Goal: Book appointment/travel/reservation

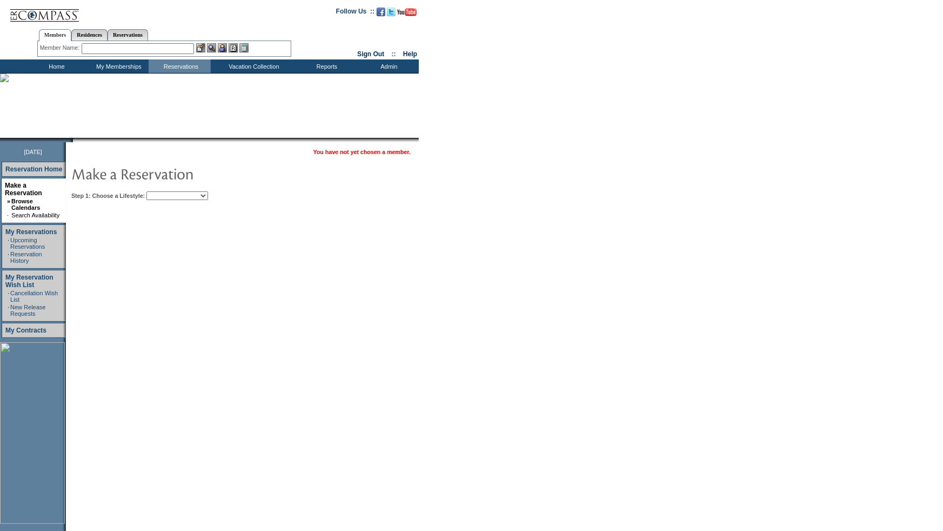
click at [203, 192] on select "Beach Leisure Metropolitan Mountain OIAL for Adventure OIAL for Couples OIAL fo…" at bounding box center [177, 195] width 62 height 9
select select "Beach"
click at [165, 191] on select "Beach Leisure Metropolitan Mountain OIAL for Adventure OIAL for Couples OIAL fo…" at bounding box center [177, 195] width 62 height 9
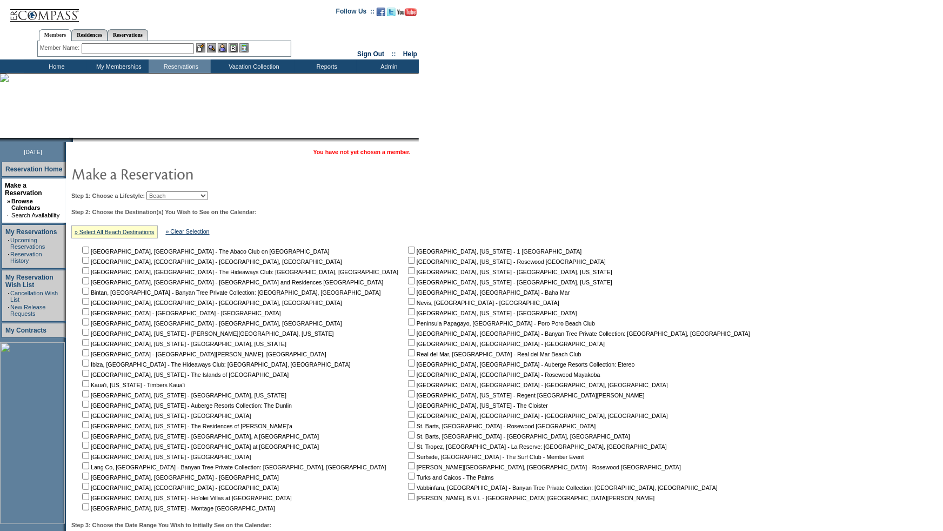
click at [408, 323] on input "checkbox" at bounding box center [411, 321] width 7 height 7
checkbox input "true"
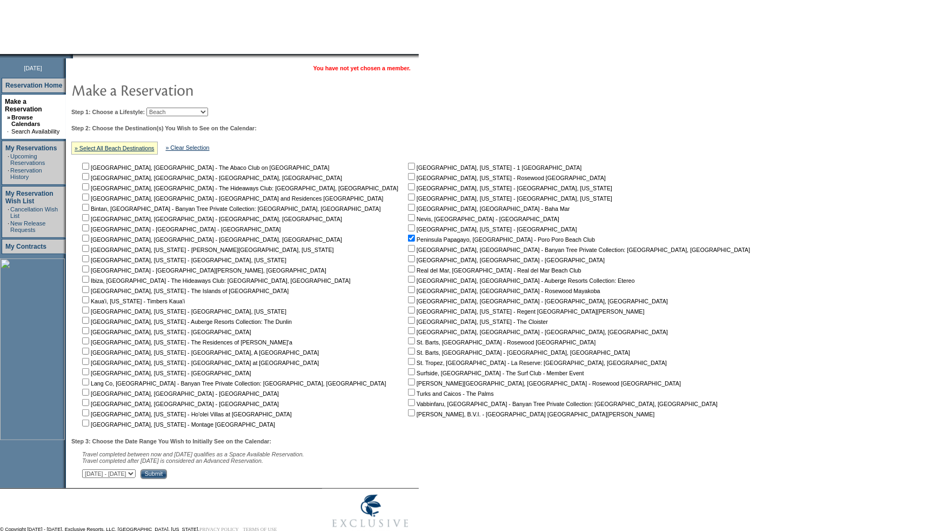
scroll to position [113, 0]
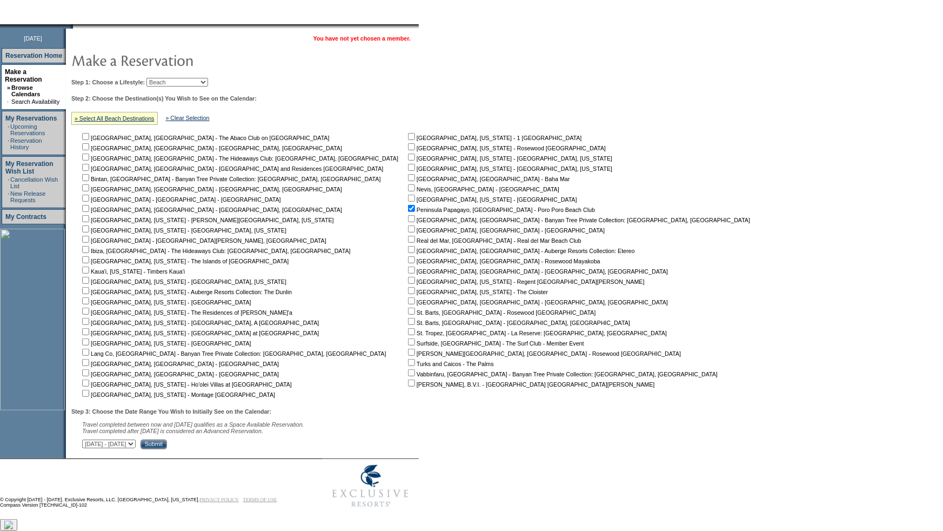
click at [136, 448] on select "[DATE] - [DATE] [DATE] - [DATE] [DATE] - [DATE] [DATE] - [DATE] [DATE] - [DATE]…" at bounding box center [108, 443] width 53 height 9
select select "[DATE]|[DATE]"
click at [88, 440] on select "[DATE] - [DATE] [DATE] - [DATE] [DATE] - [DATE] [DATE] - [DATE] [DATE] - [DATE]…" at bounding box center [108, 443] width 53 height 9
click at [167, 448] on input "Submit" at bounding box center [154, 444] width 26 height 10
